Goal: Communication & Community: Answer question/provide support

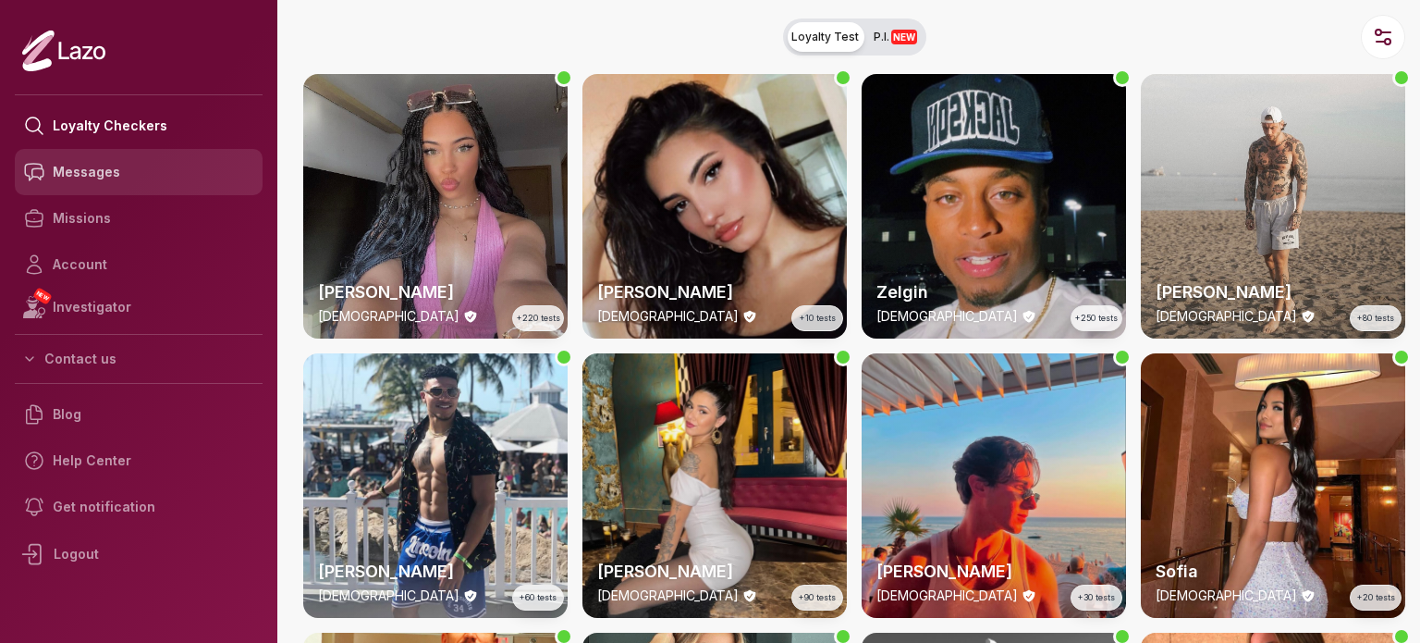
click at [138, 184] on link "Messages" at bounding box center [139, 172] width 248 height 46
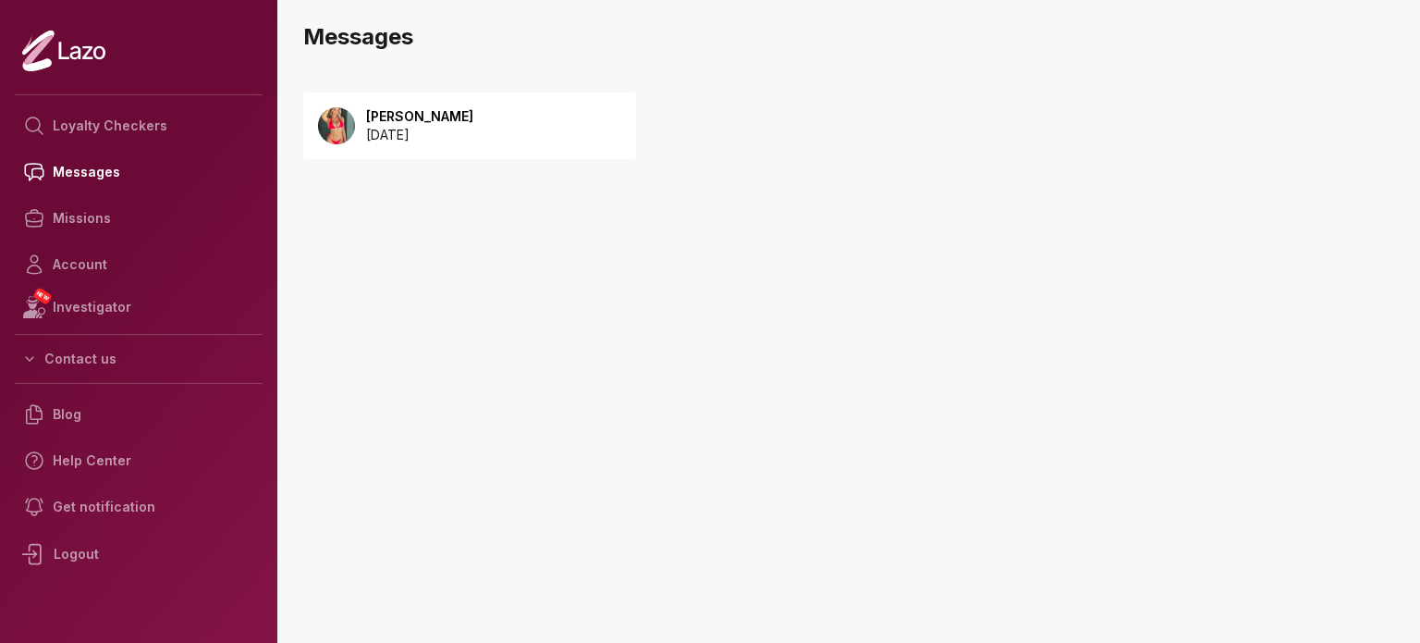
click at [523, 132] on div "Emily 2025 August 30" at bounding box center [469, 125] width 333 height 67
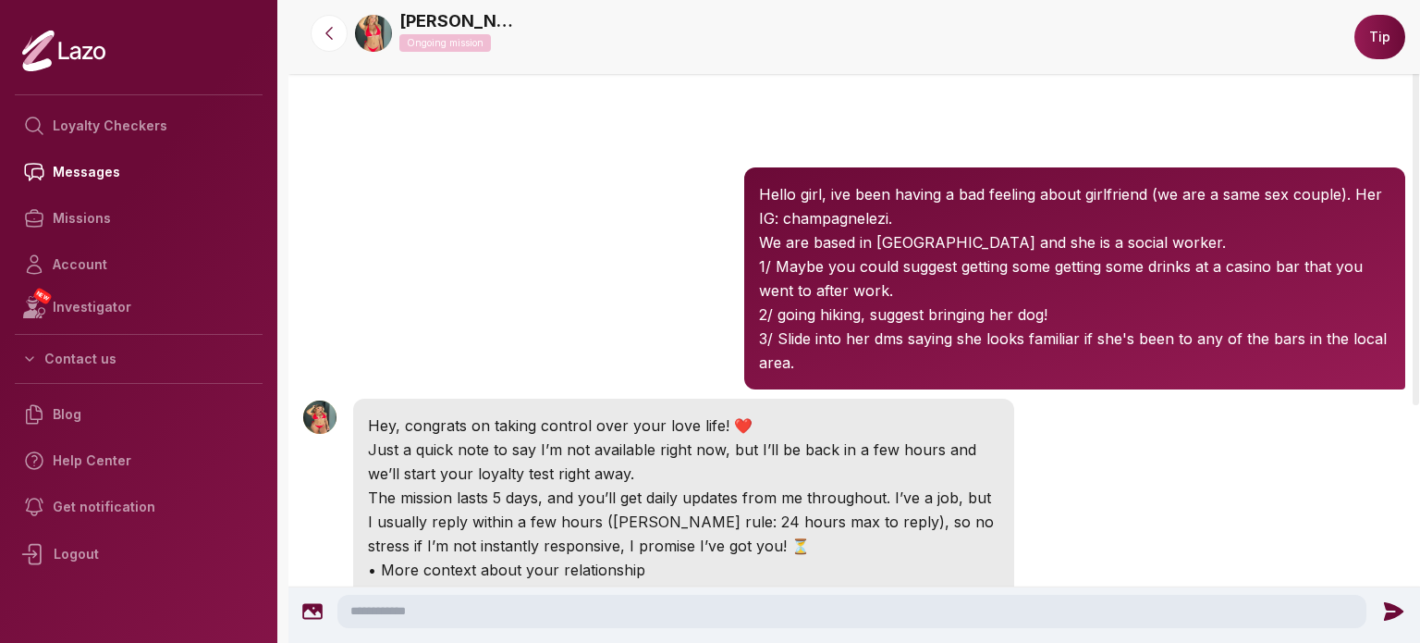
click at [386, 33] on img at bounding box center [373, 33] width 37 height 37
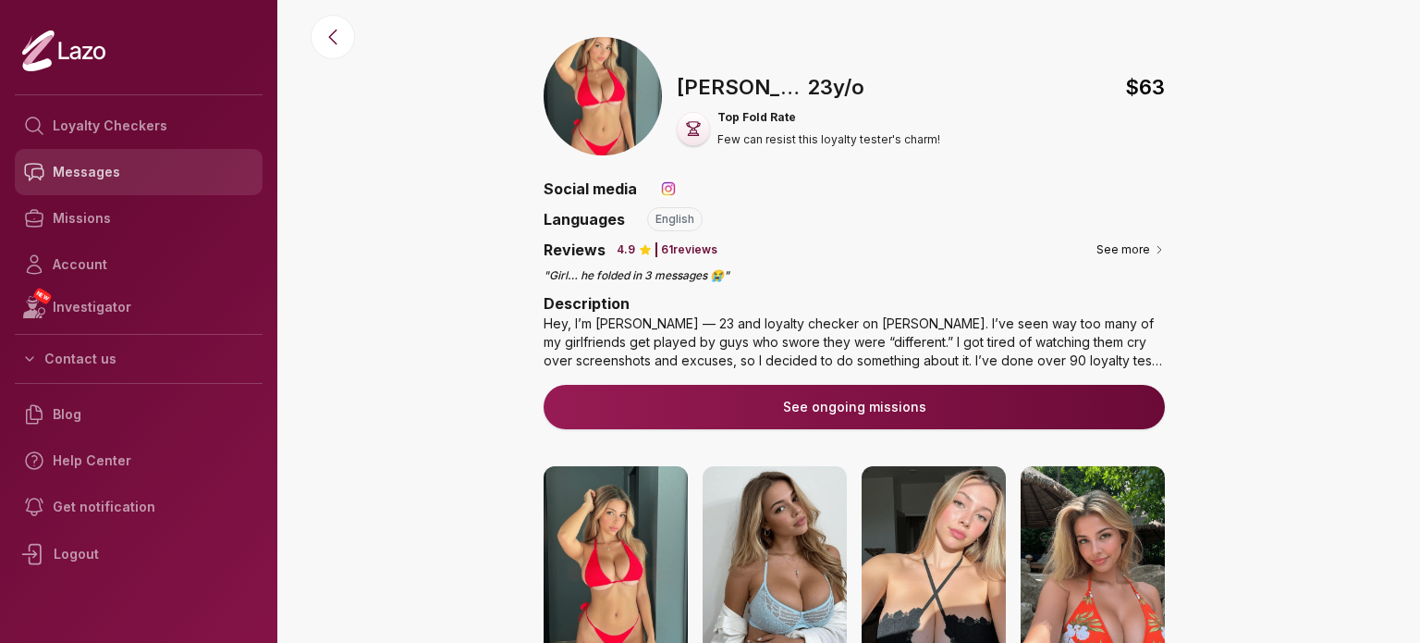
click at [141, 184] on link "Messages" at bounding box center [139, 172] width 248 height 46
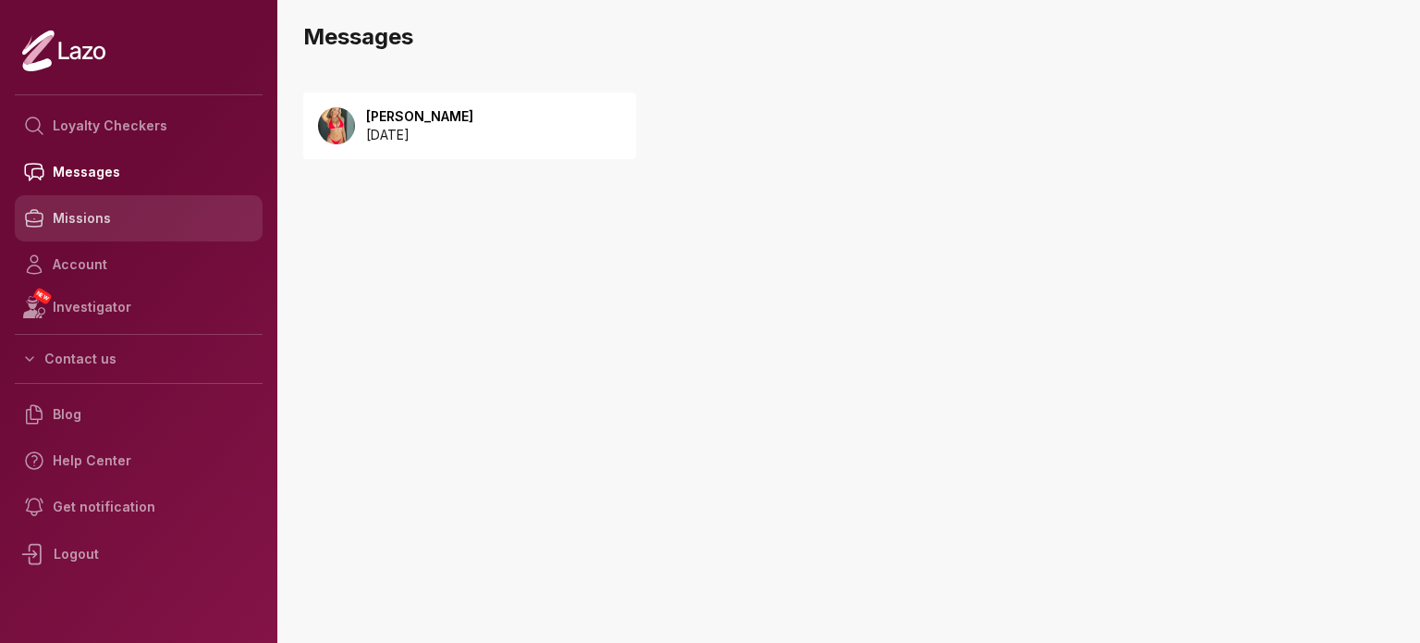
click at [134, 236] on link "Missions" at bounding box center [139, 218] width 248 height 46
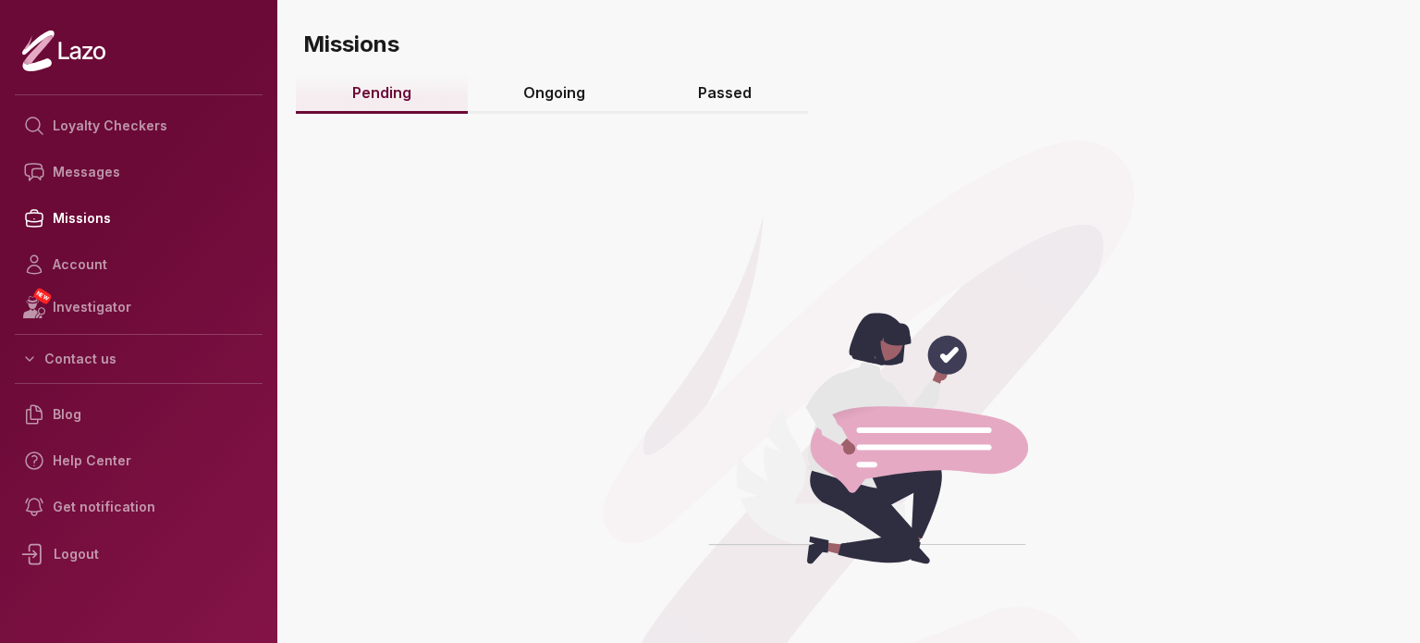
click at [607, 104] on link "Ongoing" at bounding box center [555, 94] width 175 height 40
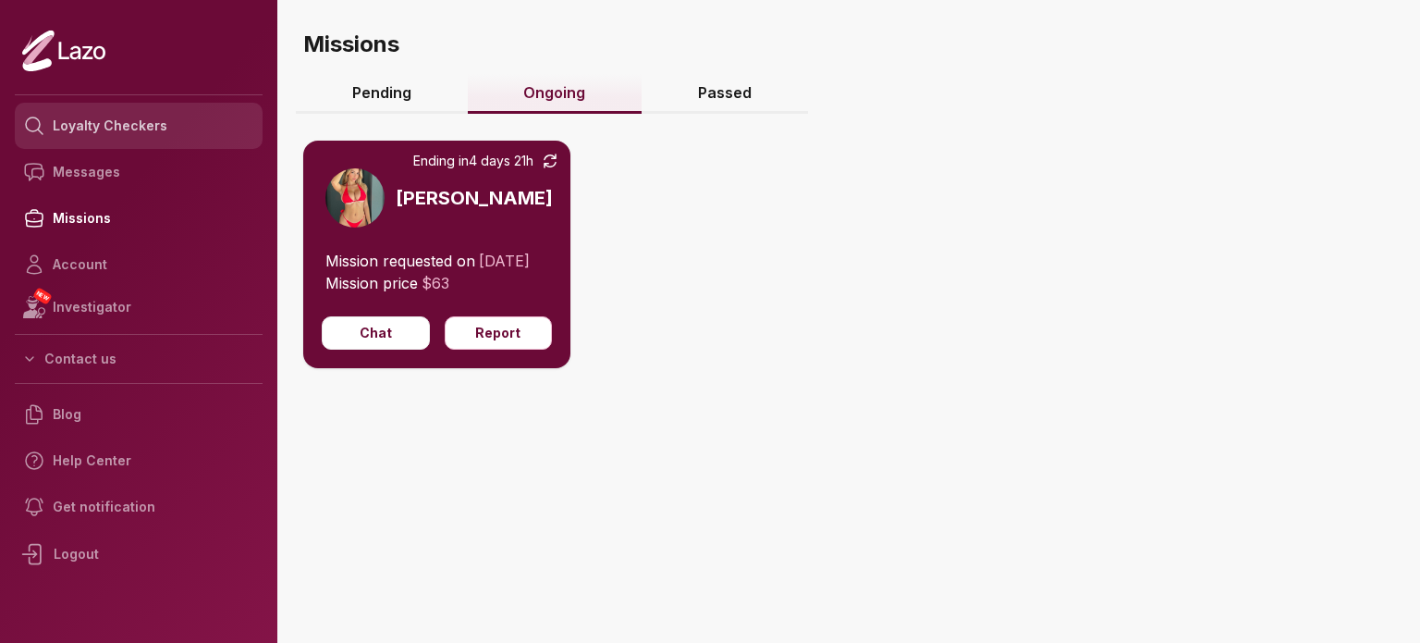
click at [174, 127] on link "Loyalty Checkers" at bounding box center [139, 126] width 248 height 46
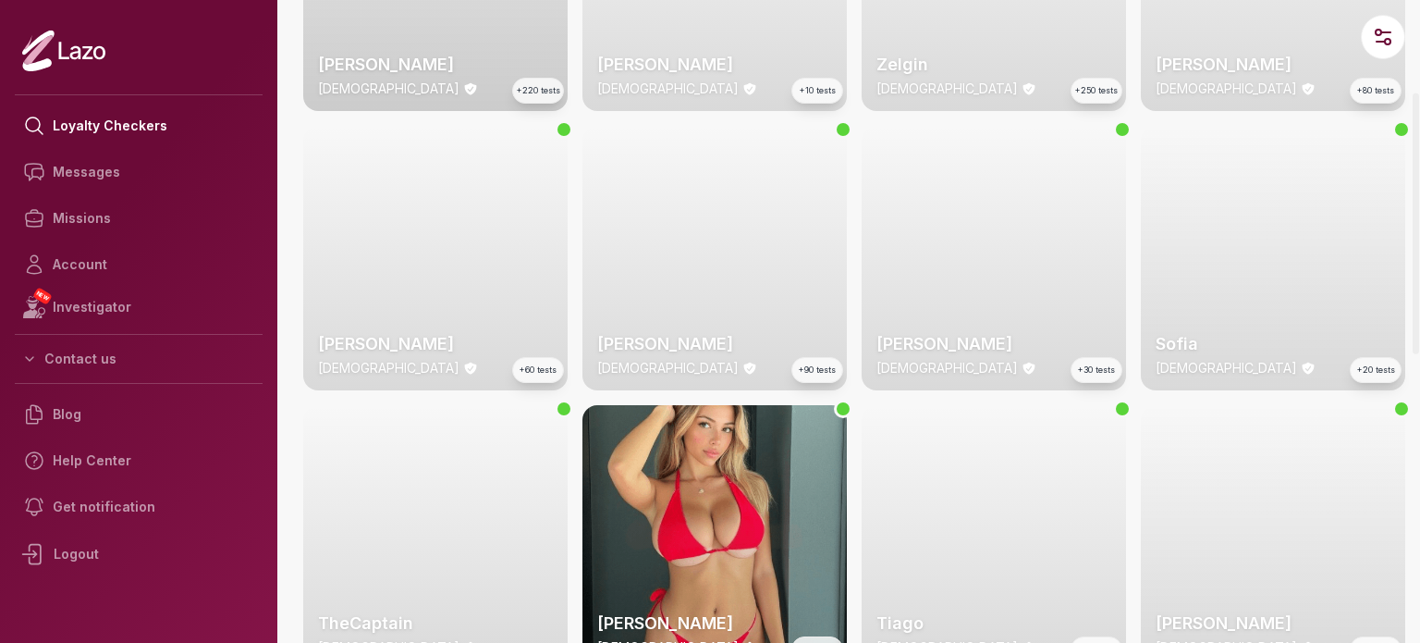
scroll to position [462, 0]
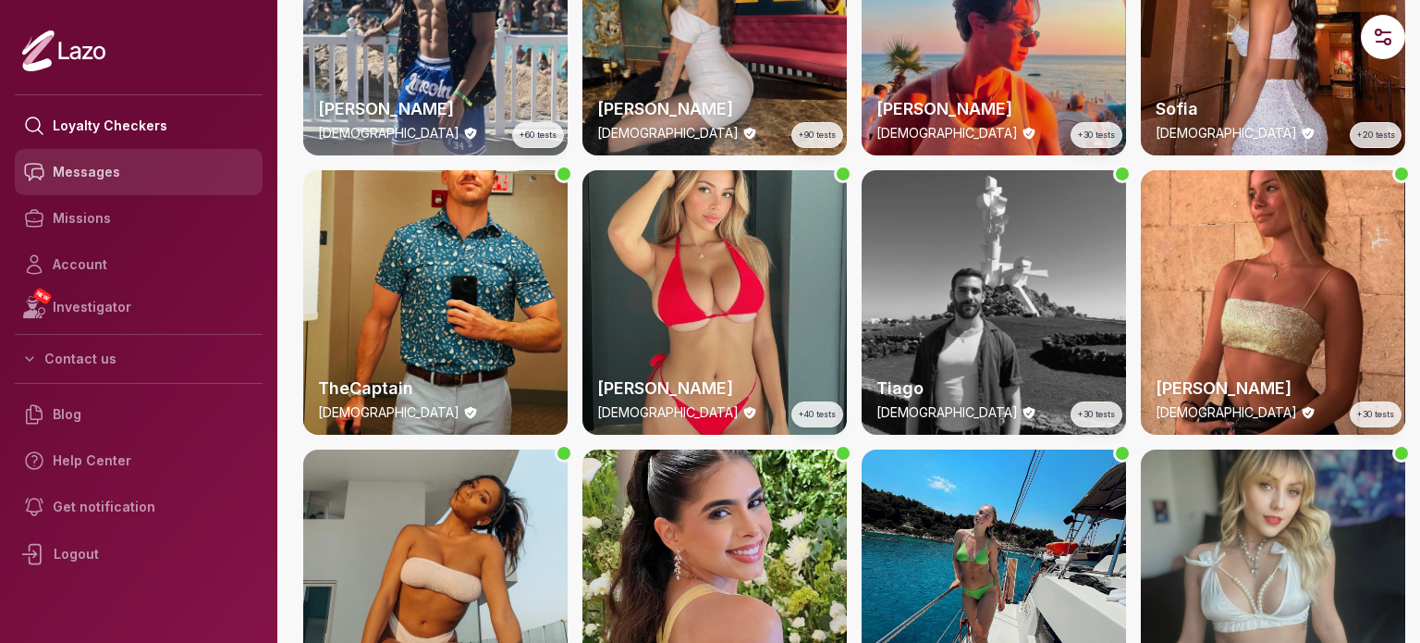
click at [130, 177] on link "Messages" at bounding box center [139, 172] width 248 height 46
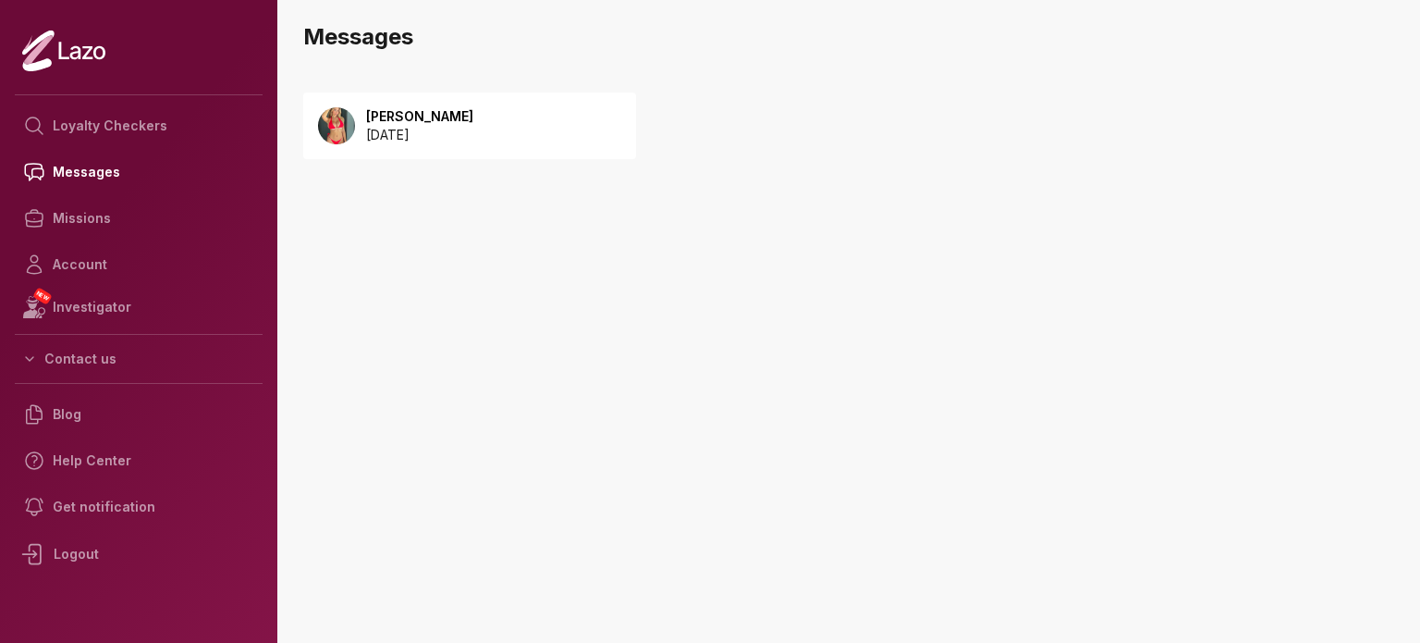
click at [438, 136] on p "[DATE]" at bounding box center [419, 135] width 107 height 18
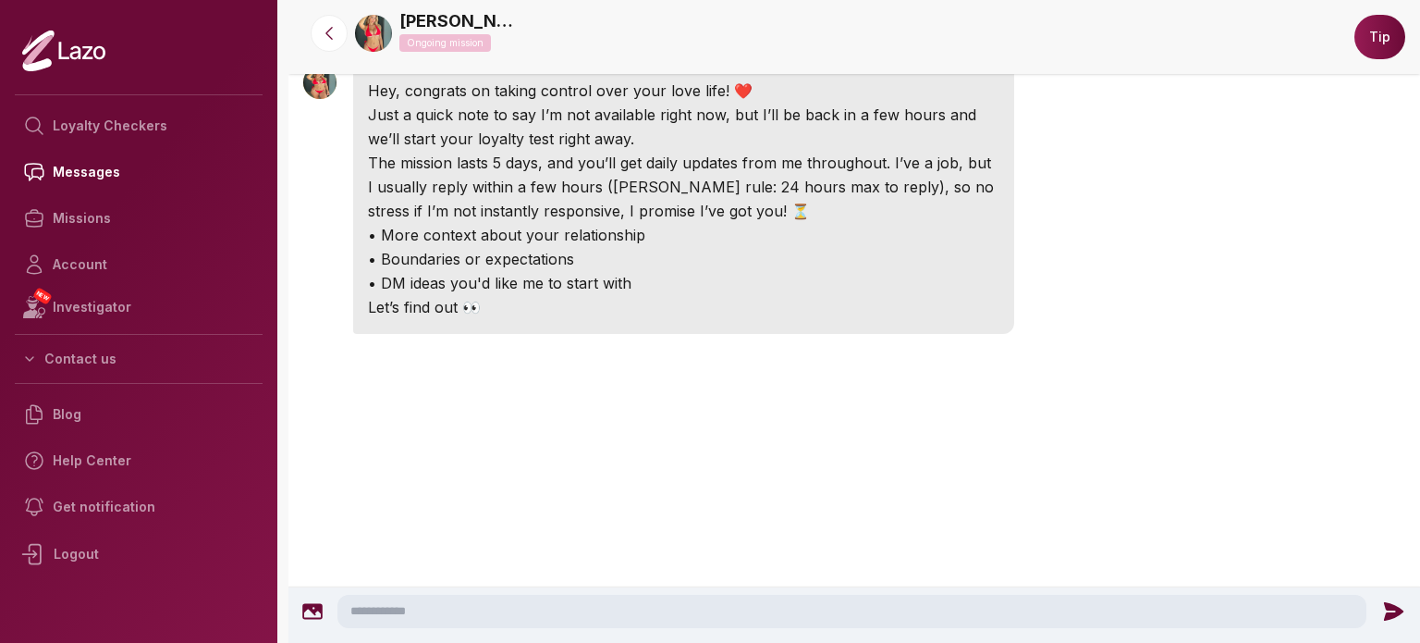
scroll to position [362, 0]
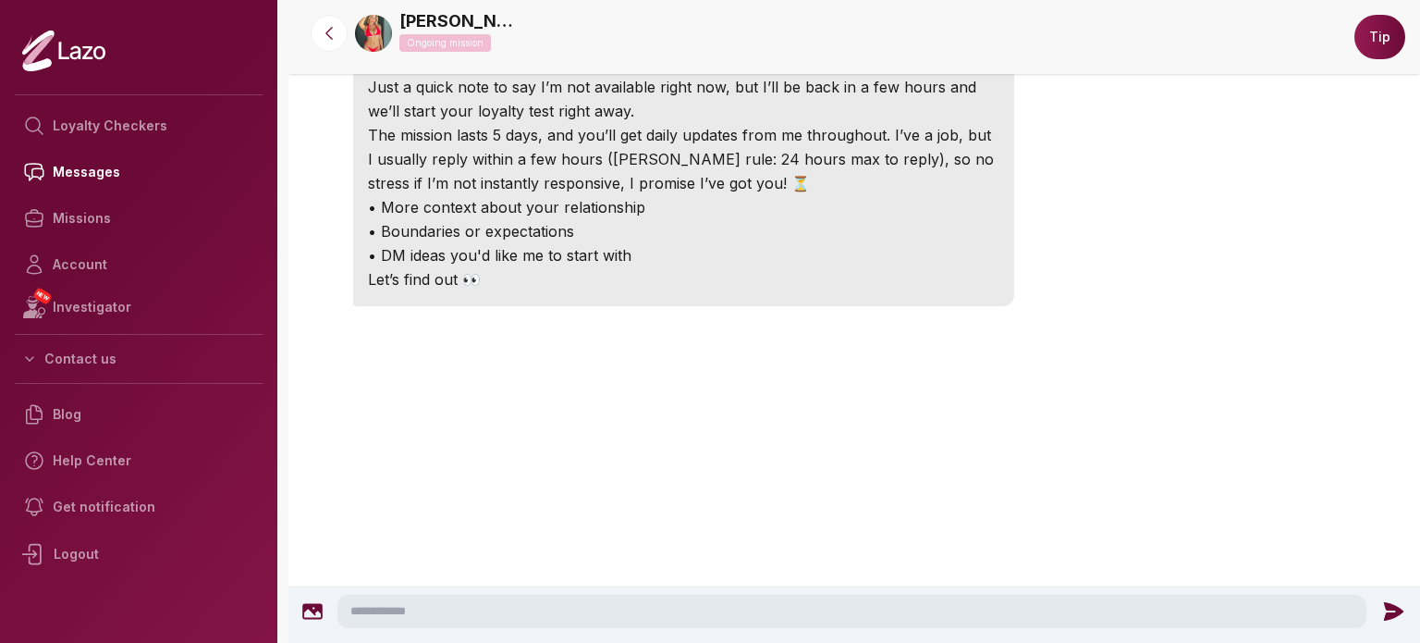
click at [459, 614] on textarea at bounding box center [851, 610] width 1029 height 33
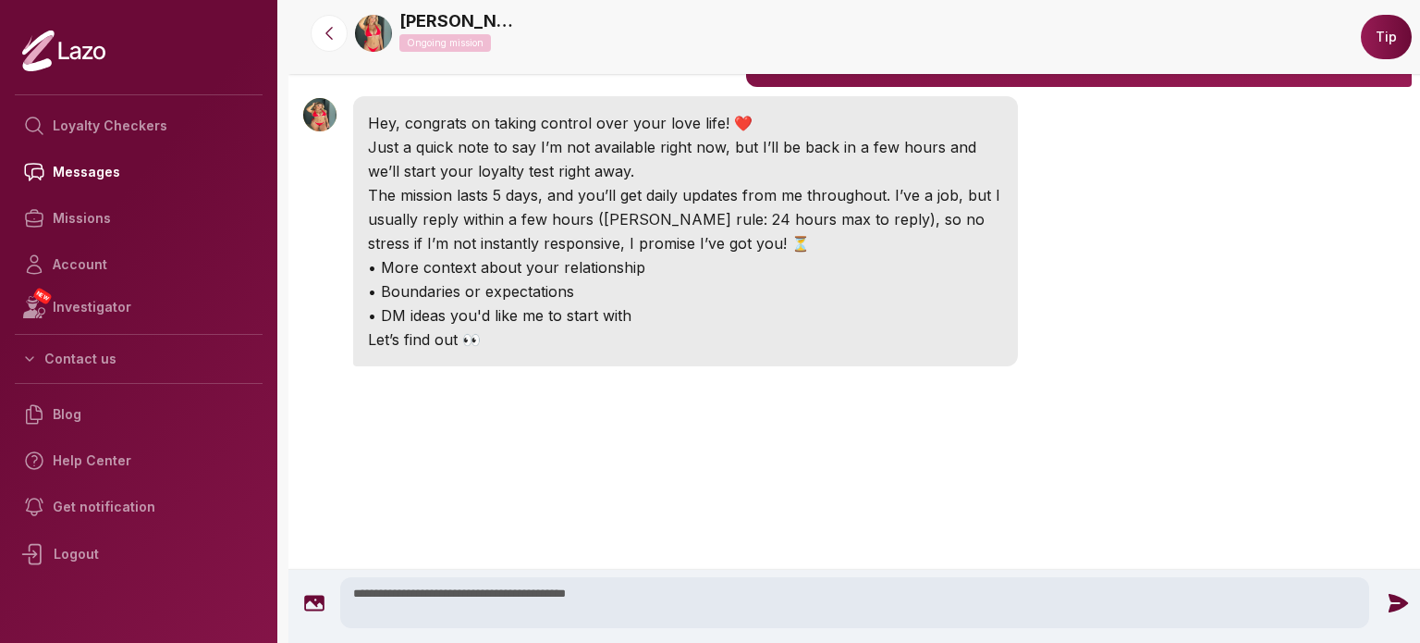
scroll to position [270, 0]
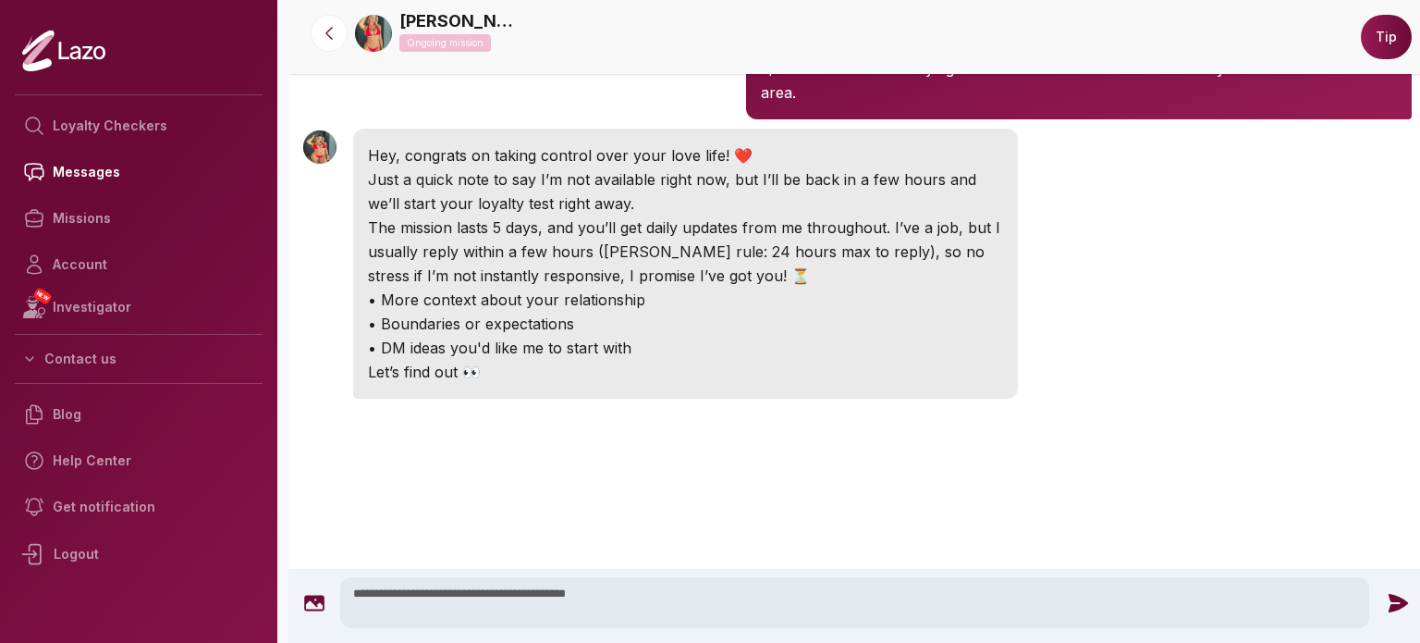
click at [623, 604] on textarea "**********" at bounding box center [854, 602] width 1029 height 51
click at [629, 592] on textarea "**********" at bounding box center [854, 602] width 1029 height 51
click at [447, 590] on textarea "**********" at bounding box center [854, 602] width 1029 height 51
type textarea "**********"
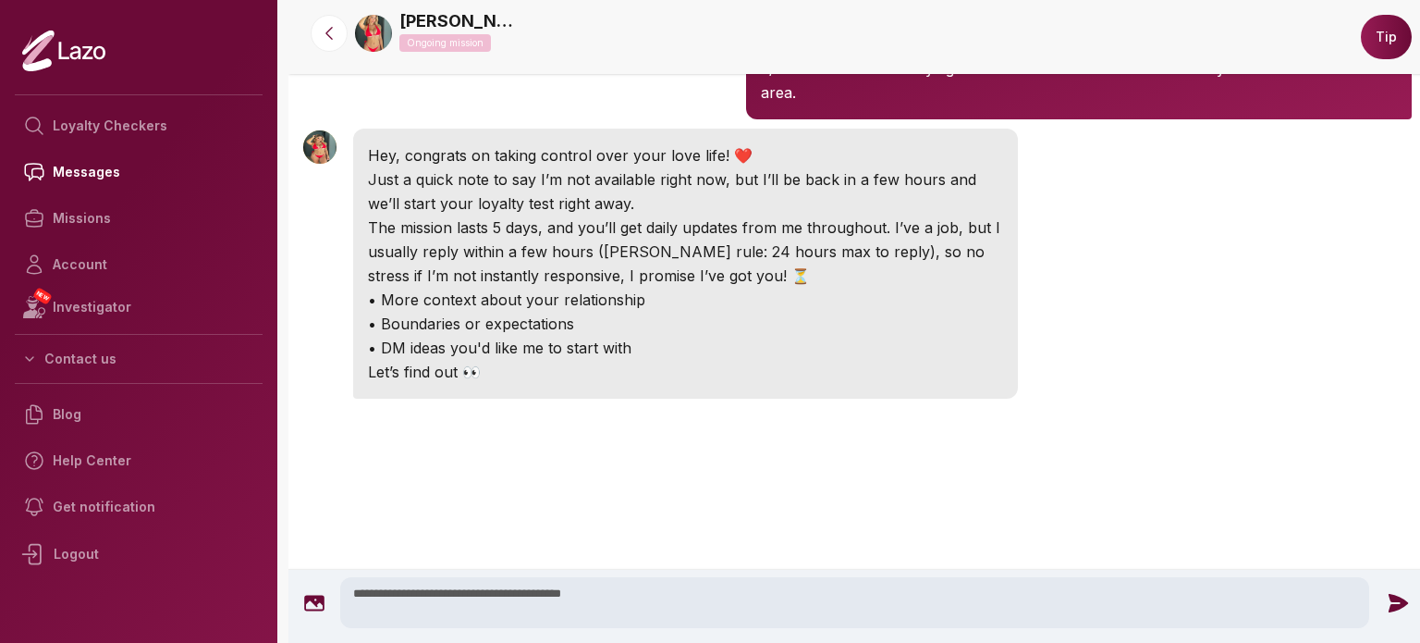
click at [1396, 598] on icon at bounding box center [1397, 602] width 19 height 18
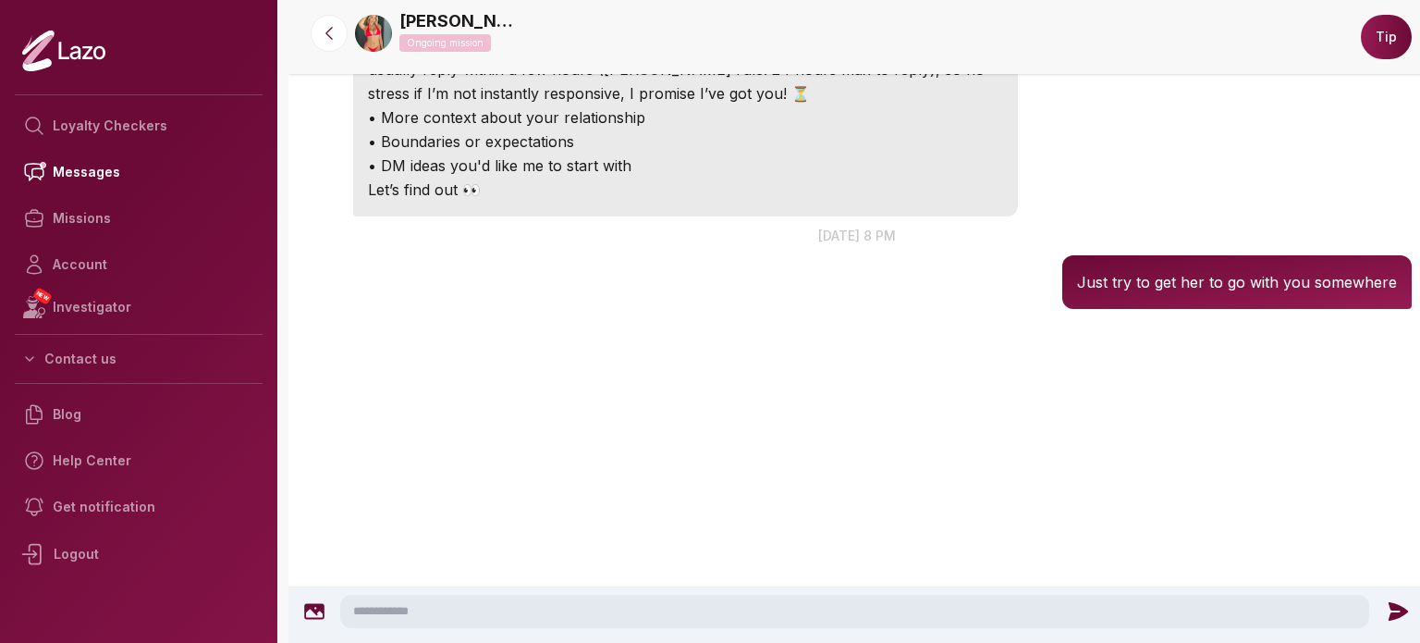
scroll to position [467, 0]
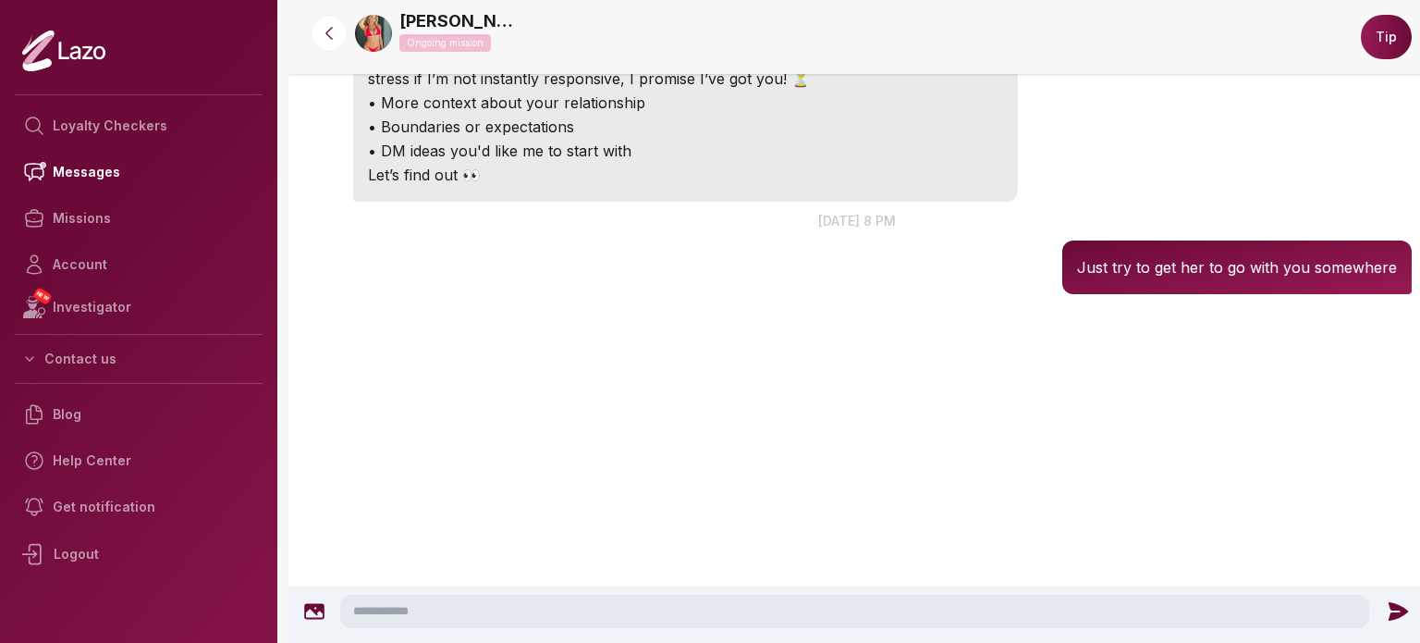
click at [1268, 609] on textarea at bounding box center [854, 610] width 1029 height 33
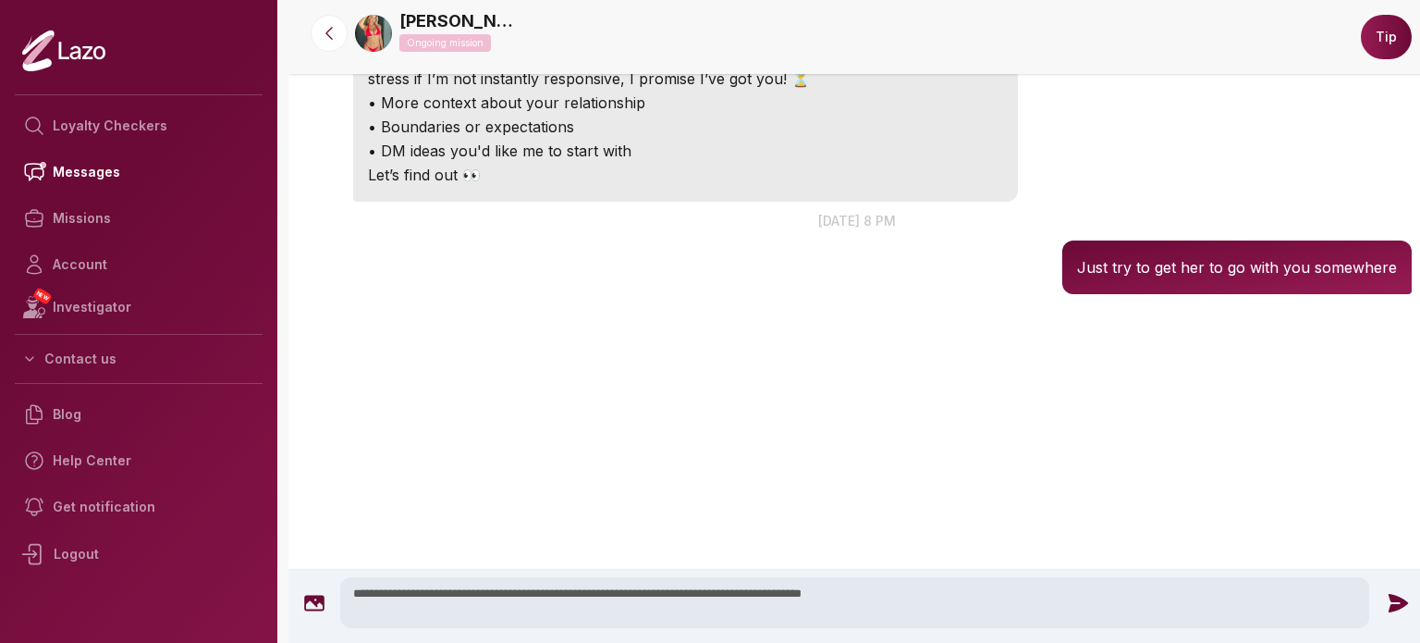
type textarea "**********"
click at [1393, 609] on icon at bounding box center [1397, 602] width 19 height 18
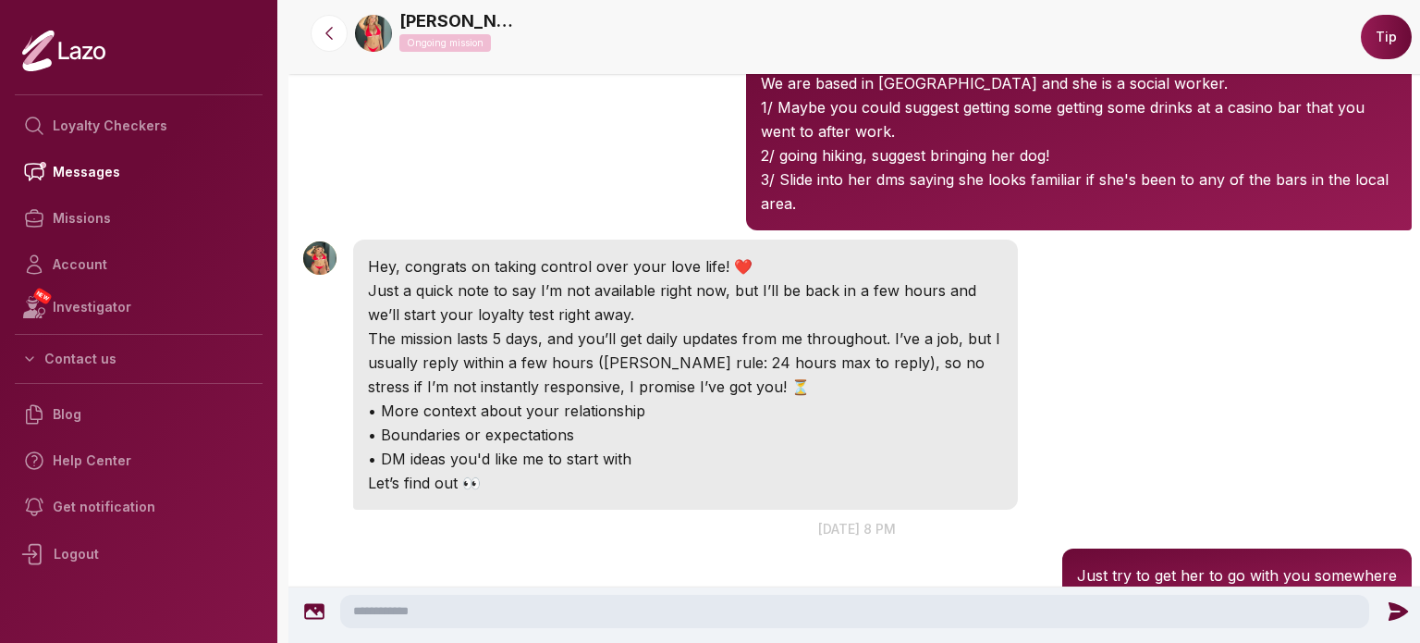
scroll to position [0, 0]
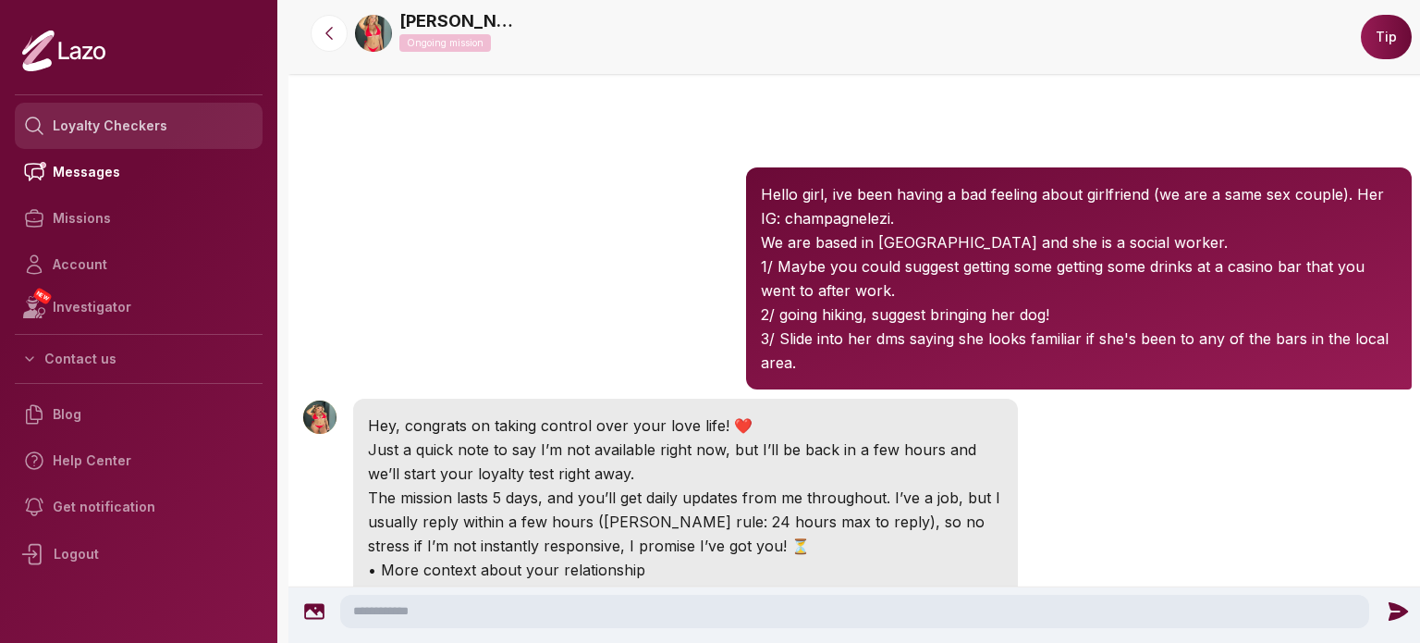
click at [142, 137] on link "Loyalty Checkers" at bounding box center [139, 126] width 248 height 46
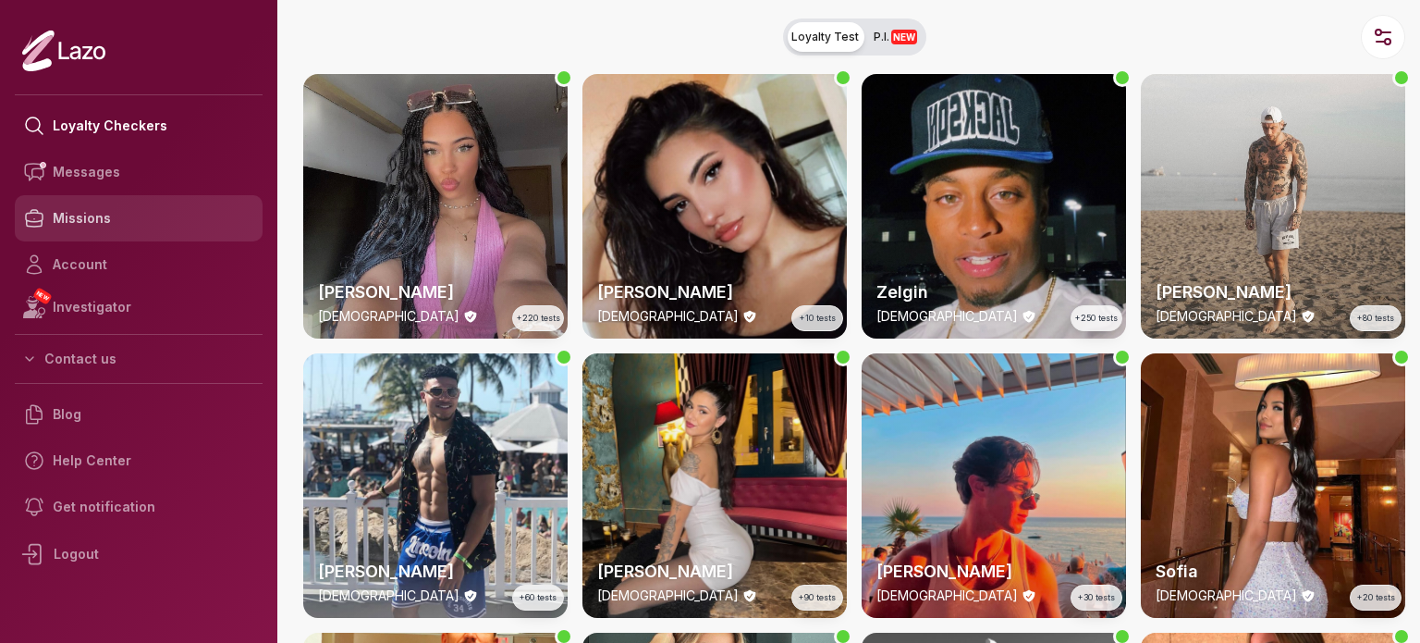
click at [152, 214] on link "Missions" at bounding box center [139, 218] width 248 height 46
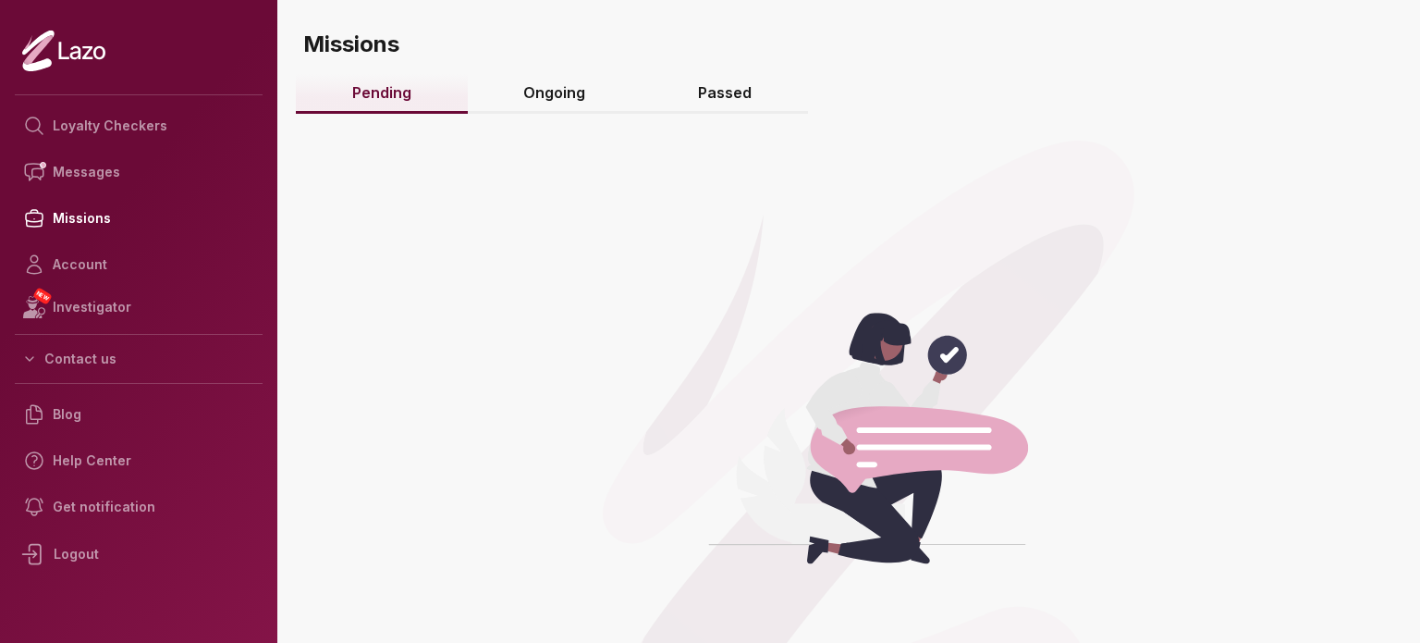
click at [572, 93] on link "Ongoing" at bounding box center [555, 94] width 175 height 40
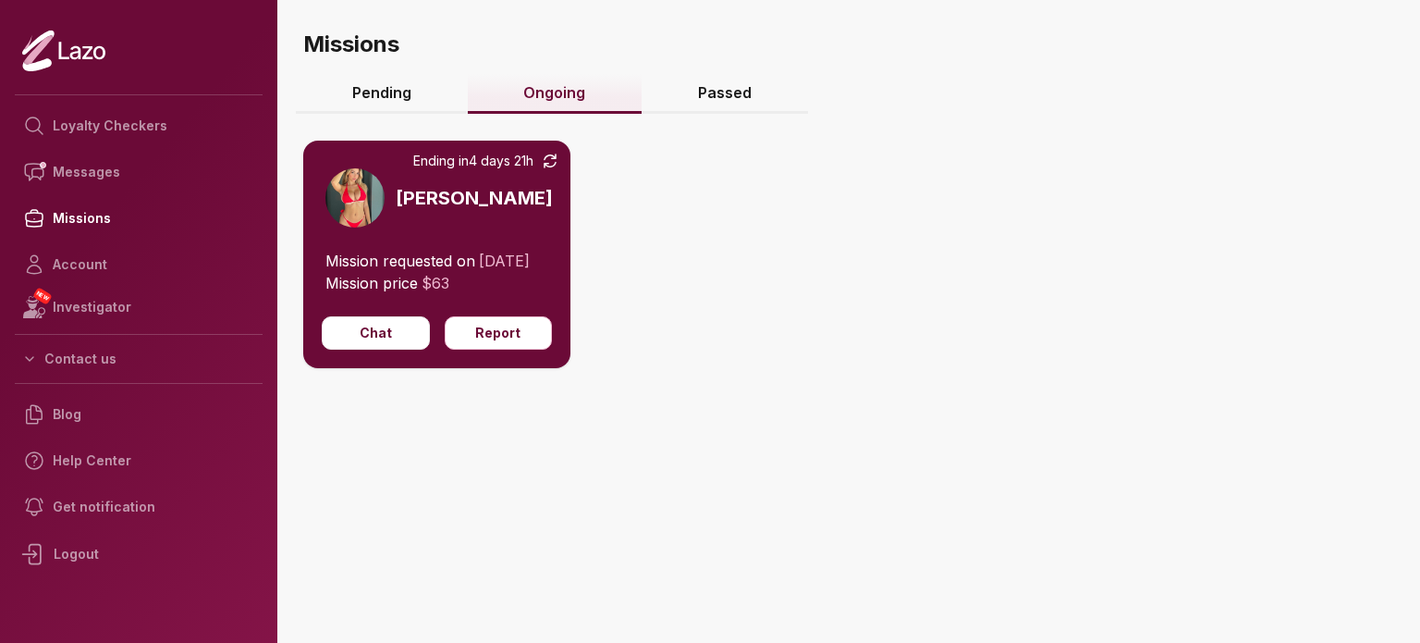
click at [551, 150] on div "Ending [DATE] 21h [PERSON_NAME]" at bounding box center [436, 195] width 267 height 109
click at [726, 106] on link "Passed" at bounding box center [725, 94] width 166 height 40
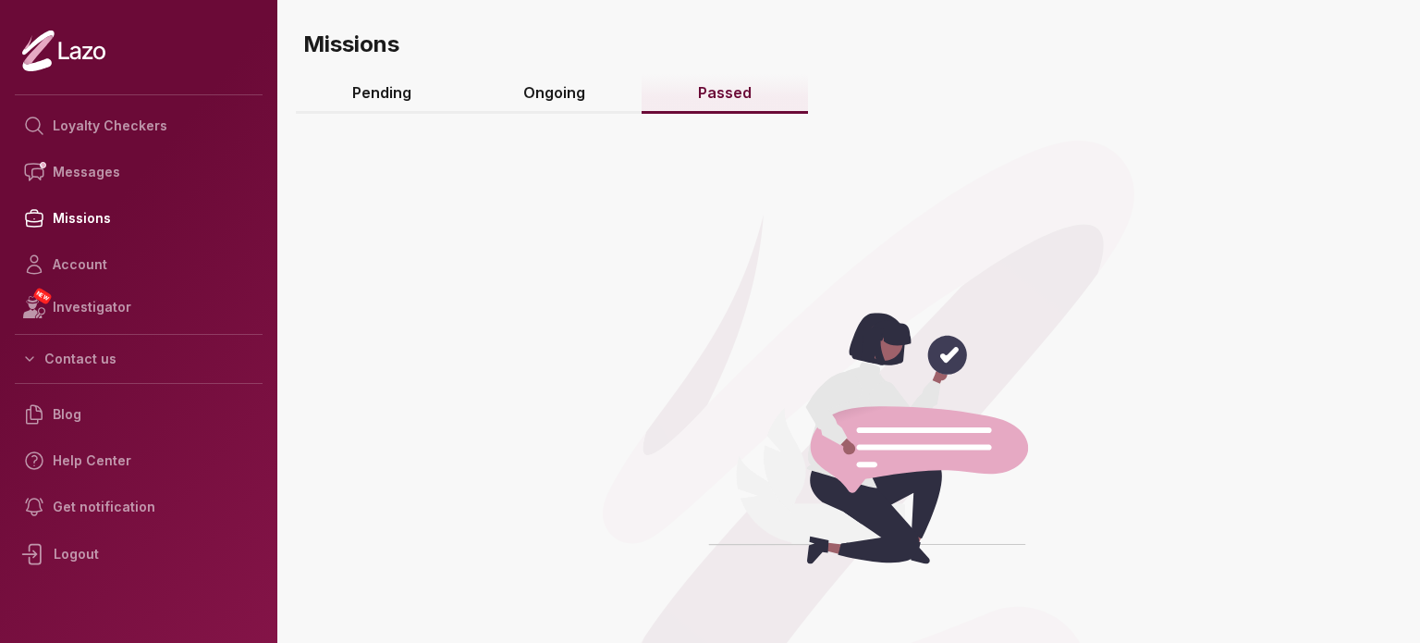
click at [547, 107] on link "Ongoing" at bounding box center [555, 94] width 175 height 40
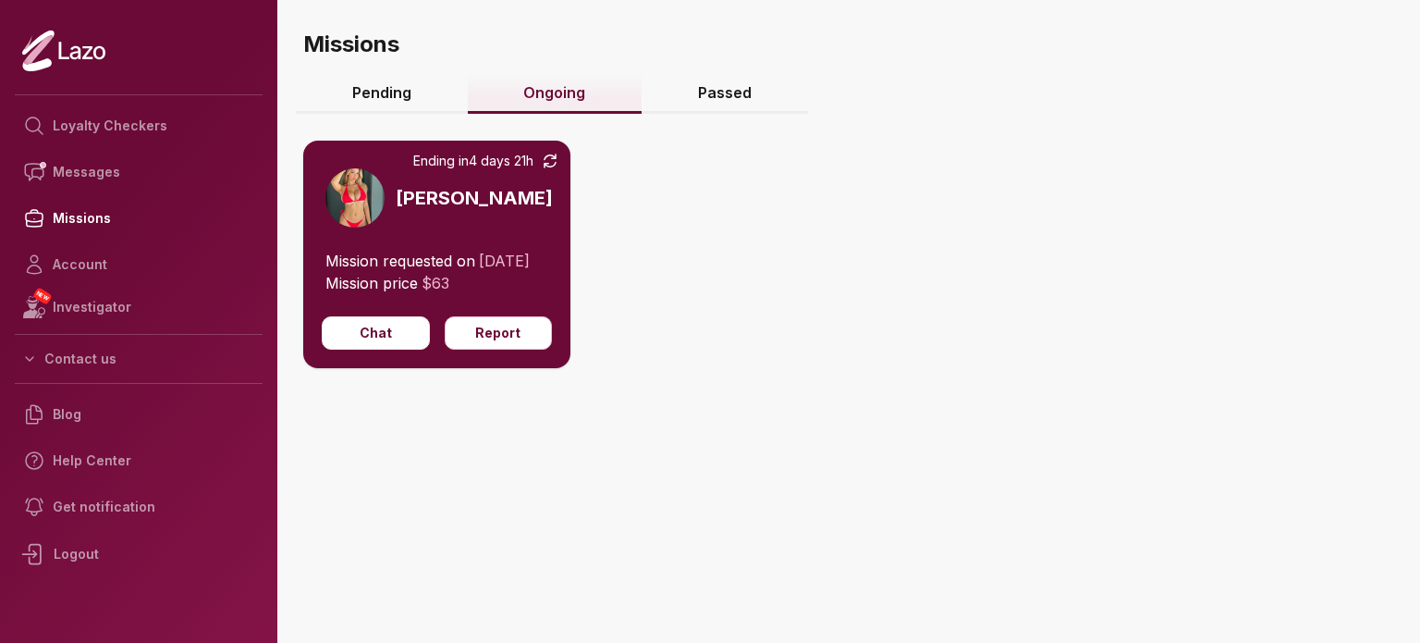
click at [405, 102] on link "Pending" at bounding box center [382, 94] width 172 height 40
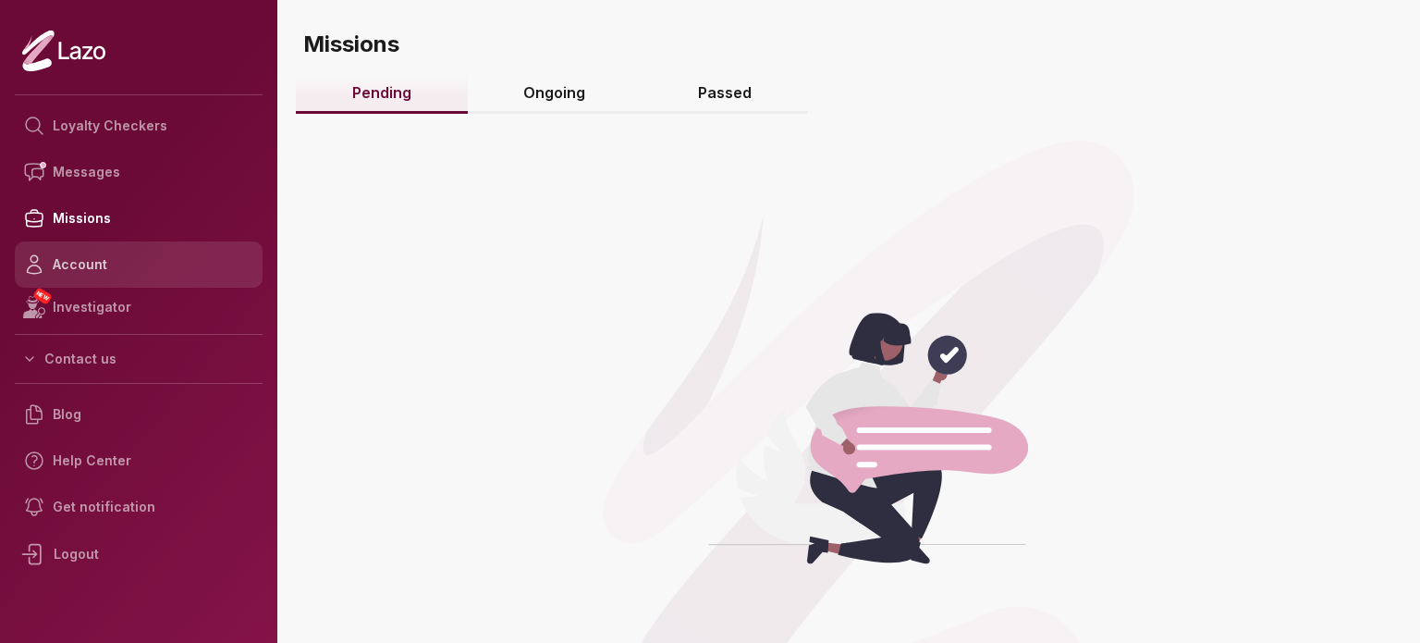
click at [118, 252] on link "Account" at bounding box center [139, 264] width 248 height 46
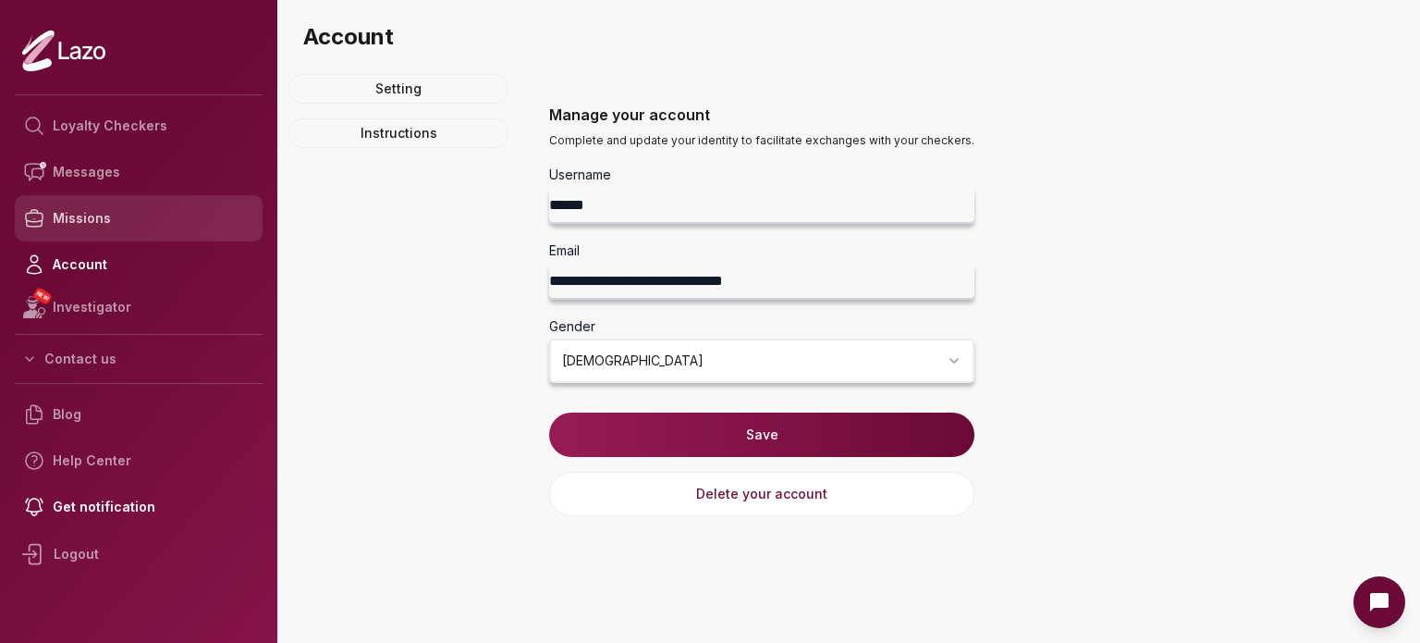
click at [141, 214] on link "Missions" at bounding box center [139, 218] width 248 height 46
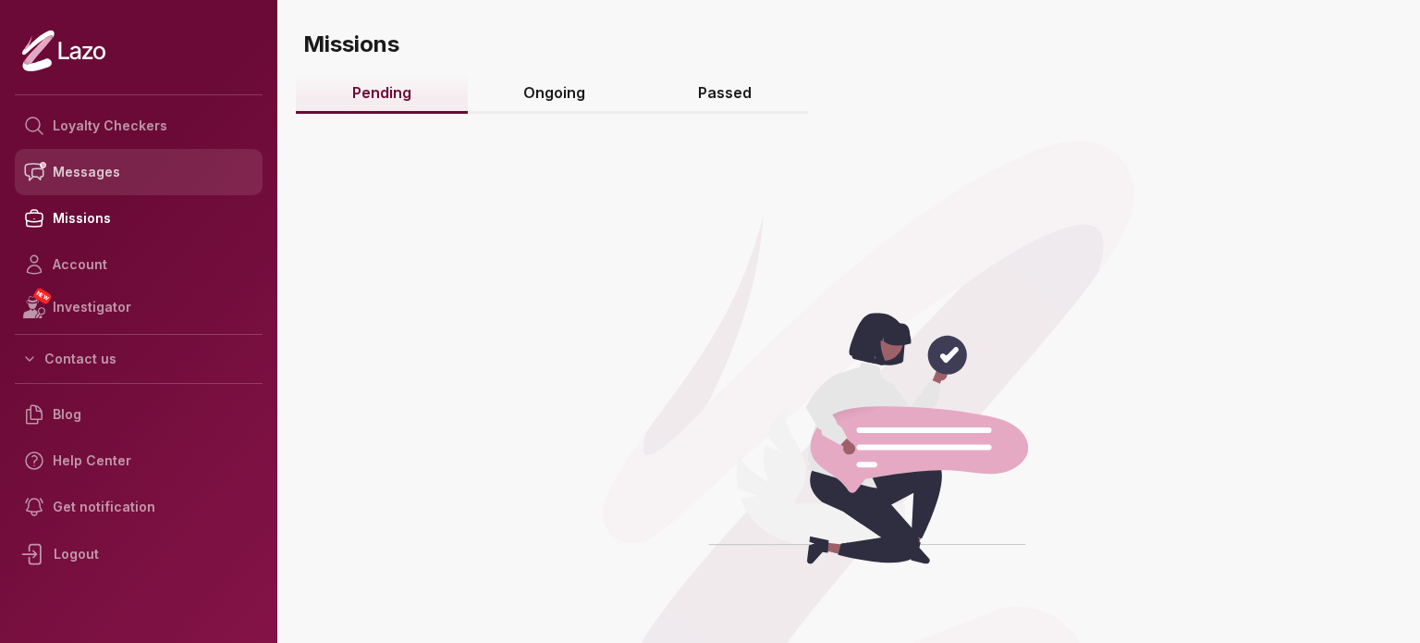
click at [145, 176] on link "Messages" at bounding box center [139, 172] width 248 height 46
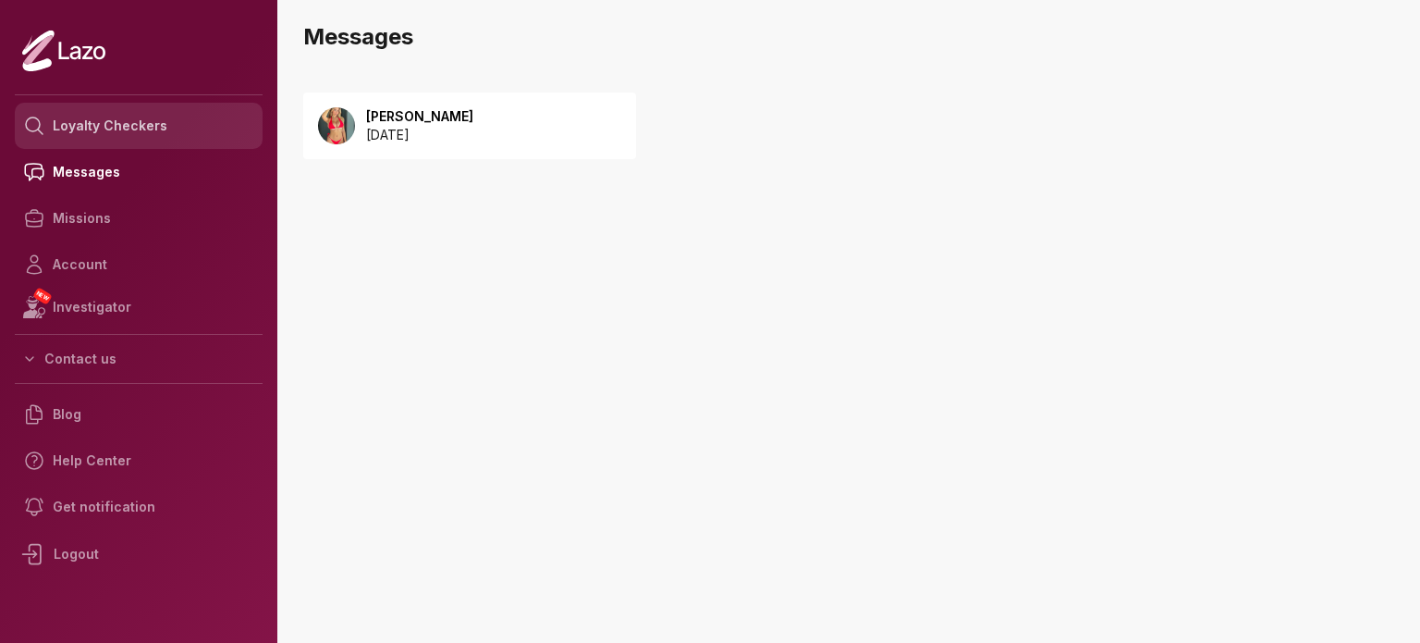
click at [89, 135] on link "Loyalty Checkers" at bounding box center [139, 126] width 248 height 46
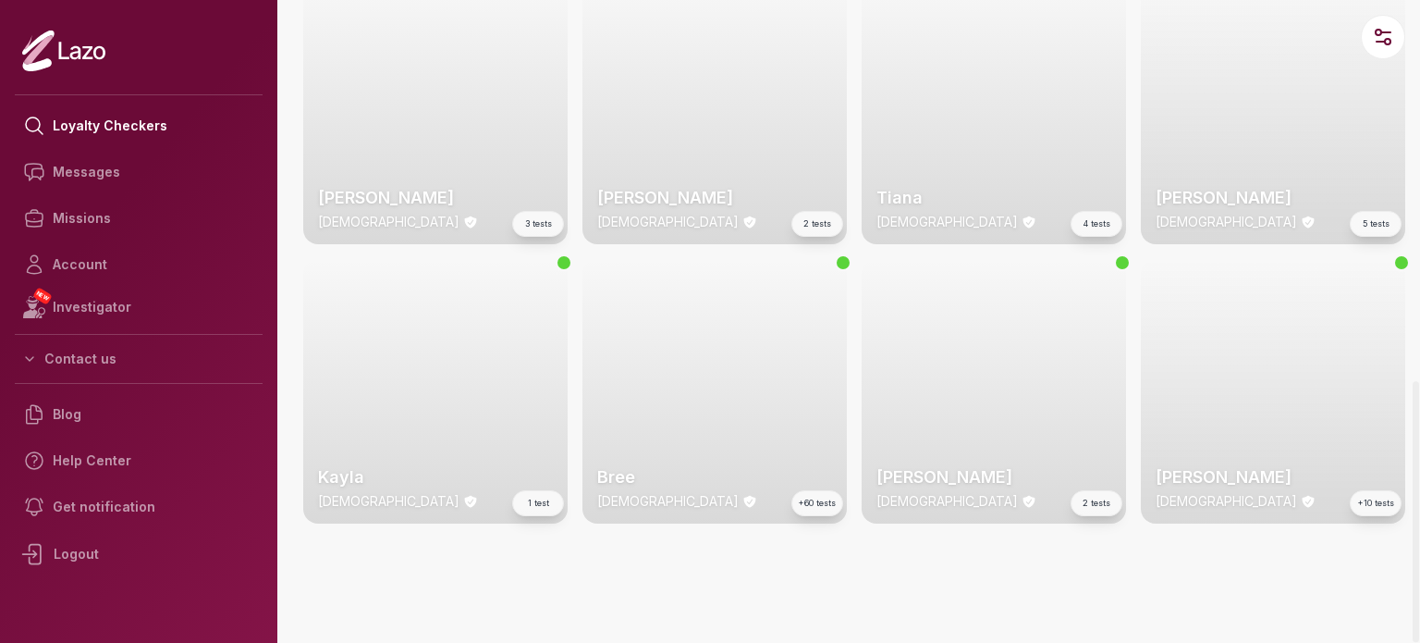
scroll to position [3172, 0]
